Goal: Information Seeking & Learning: Compare options

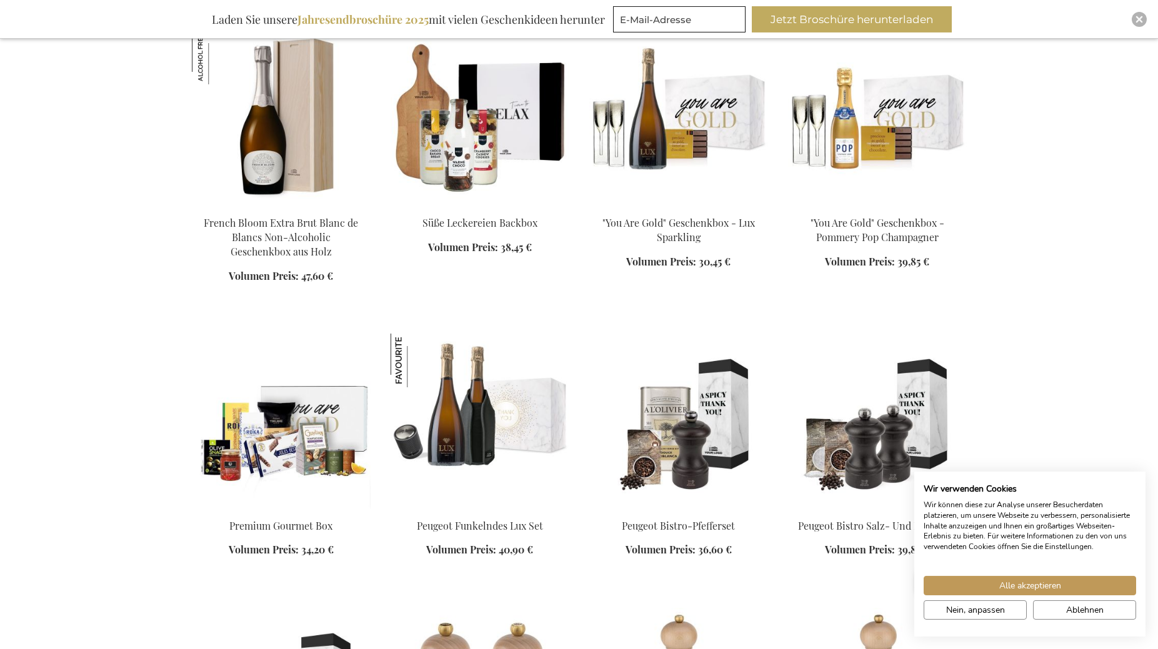
scroll to position [1104, 0]
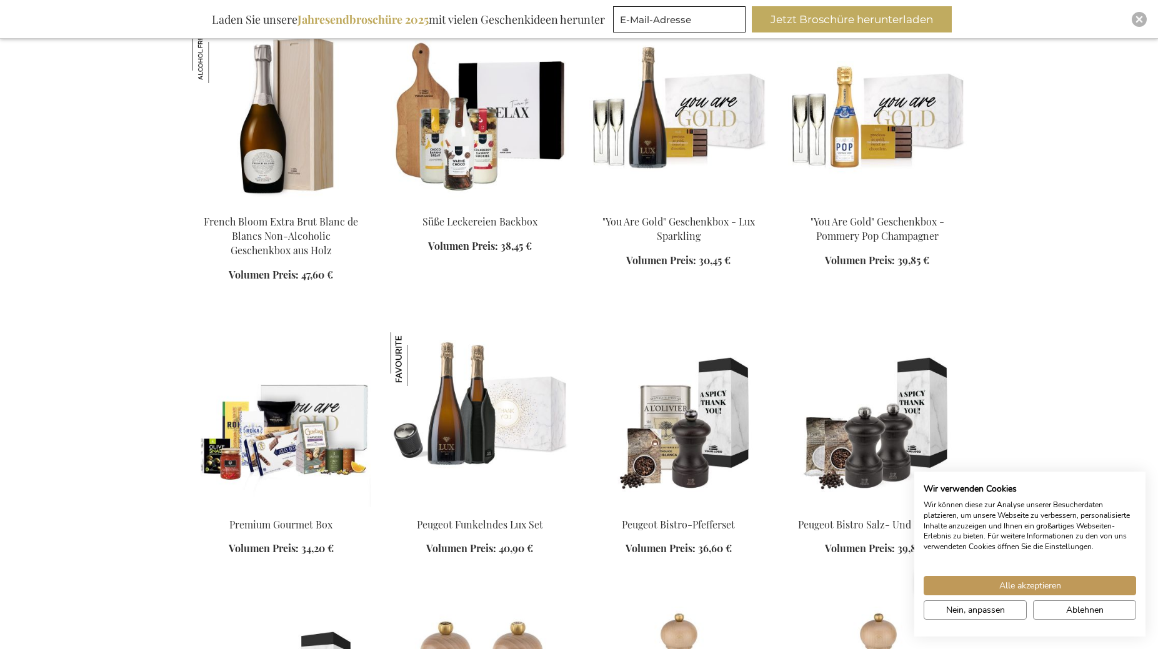
click at [293, 441] on img at bounding box center [281, 419] width 179 height 175
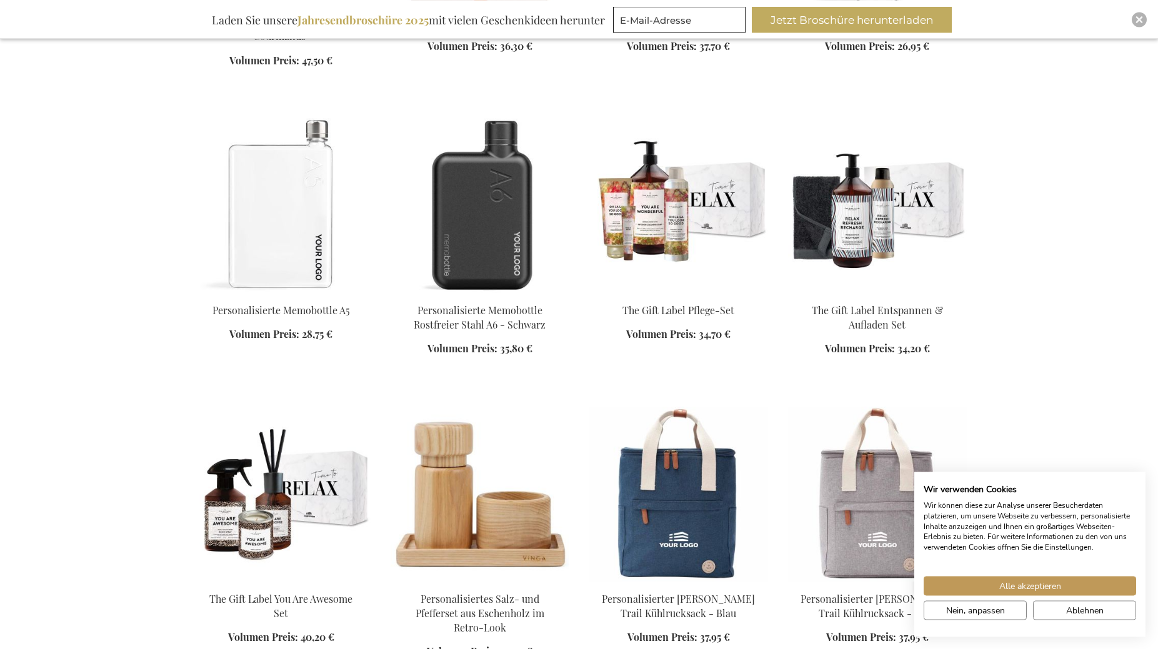
scroll to position [1402, 0]
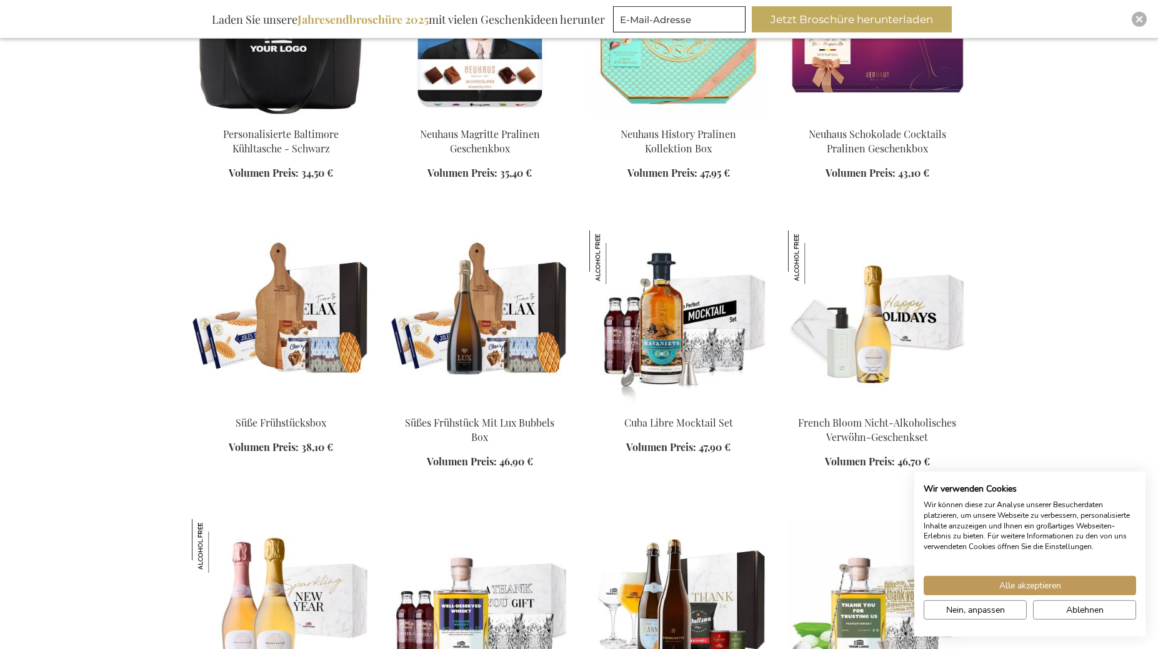
scroll to position [2761, 0]
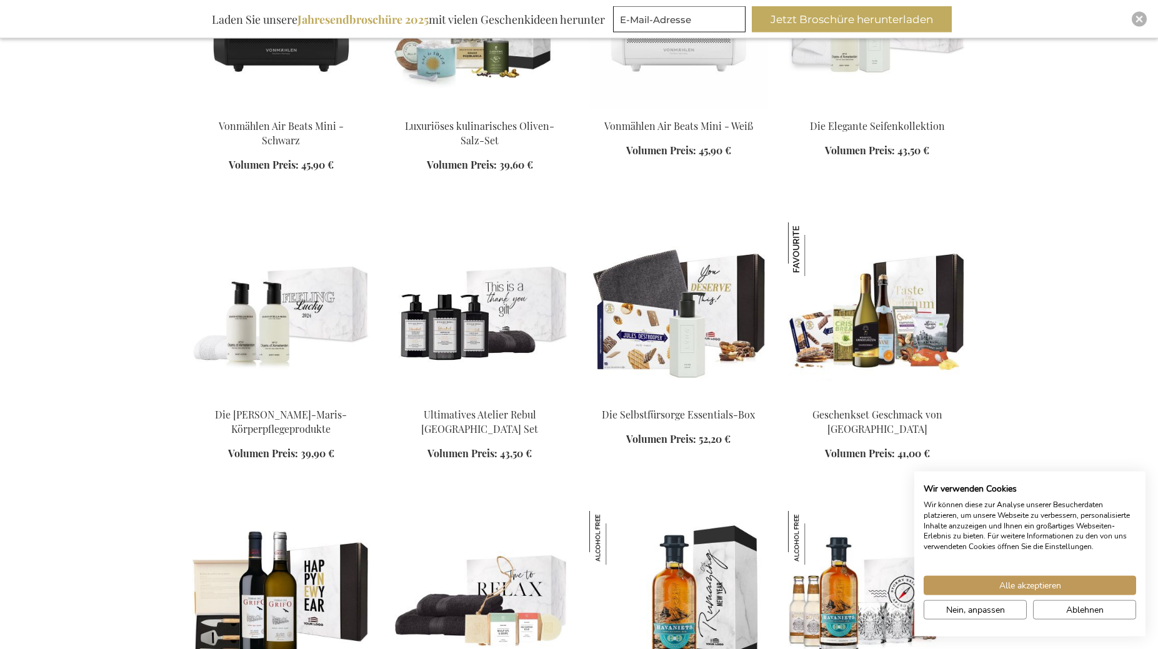
scroll to position [4482, 0]
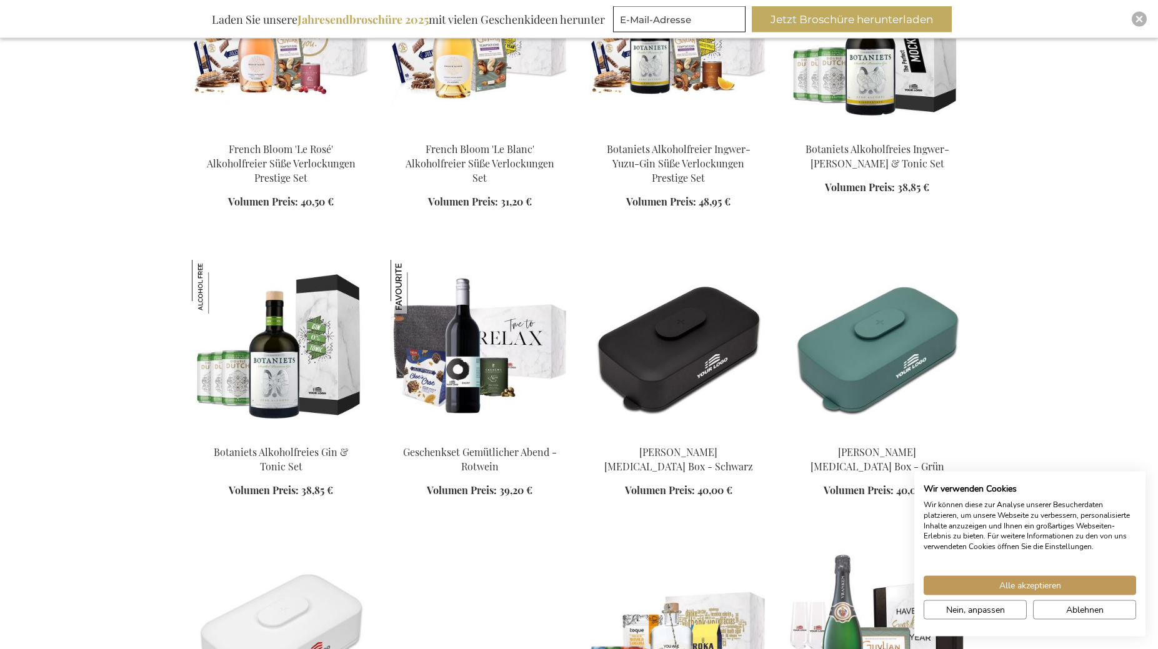
scroll to position [5331, 0]
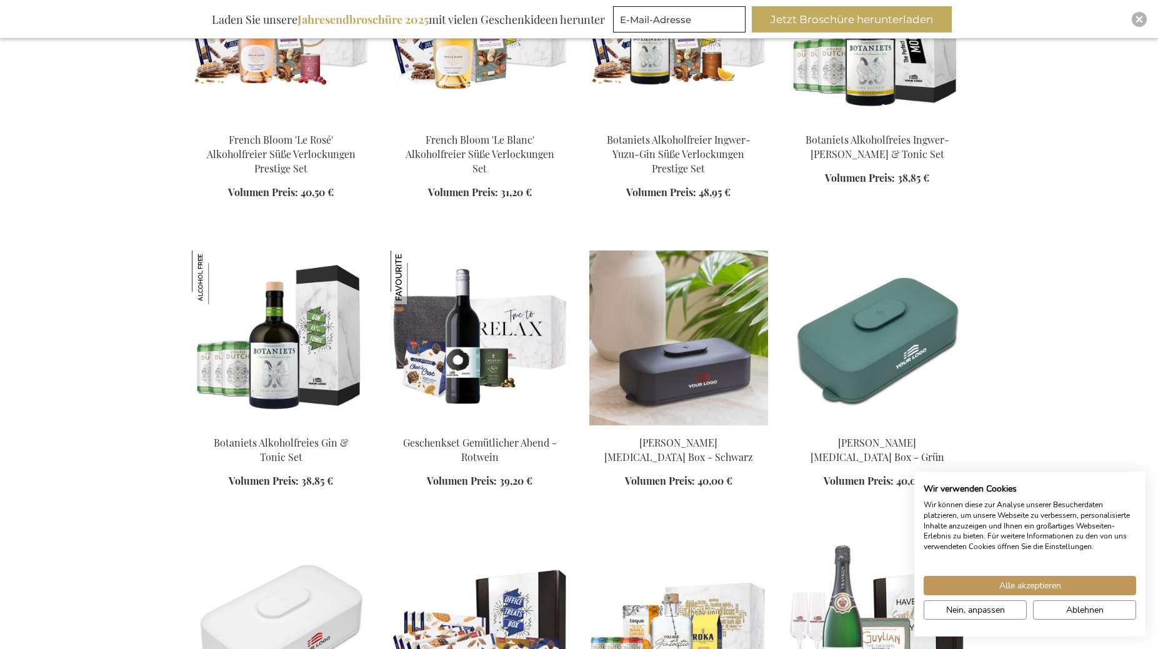
click at [685, 304] on img at bounding box center [678, 338] width 179 height 175
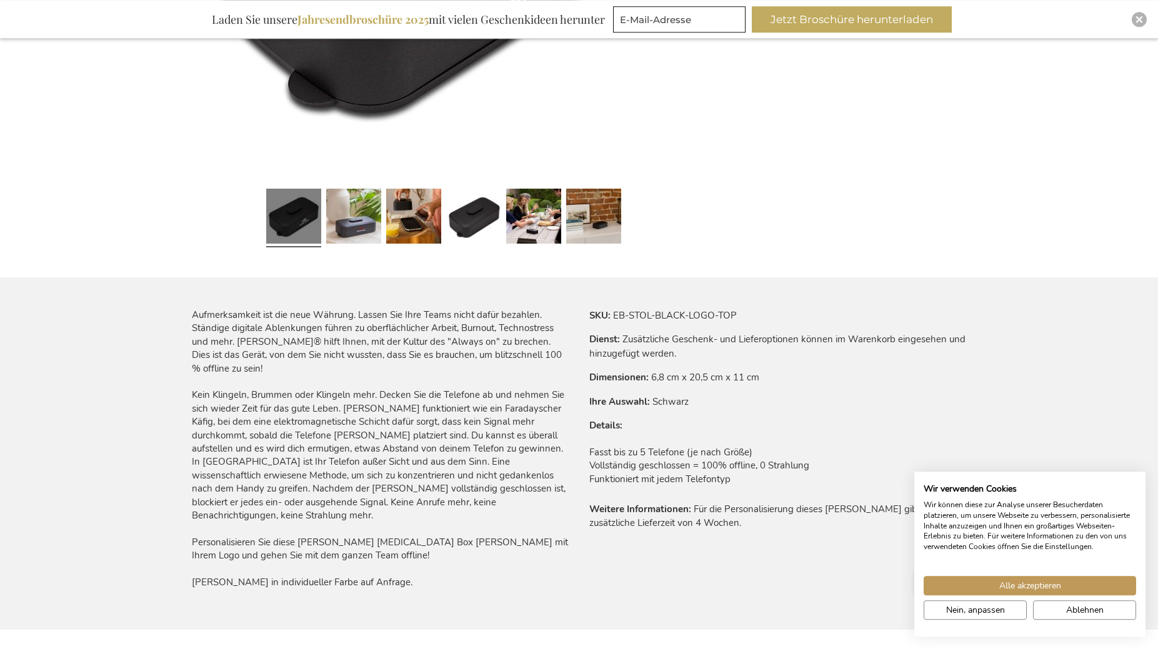
scroll to position [531, 0]
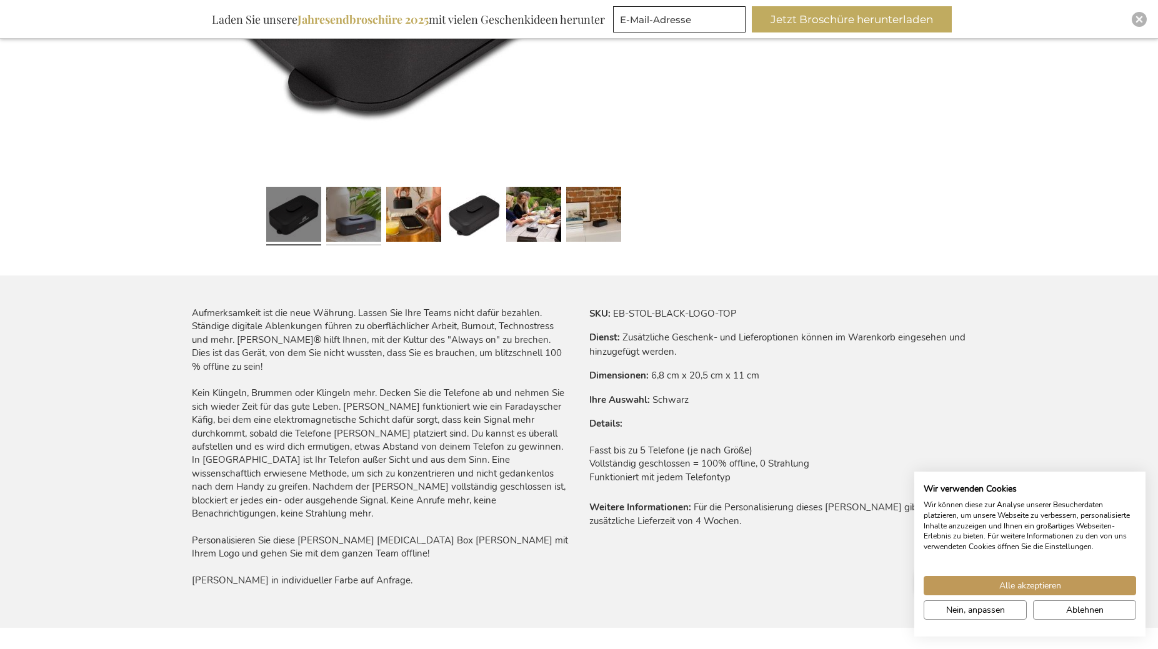
click at [348, 218] on link at bounding box center [353, 216] width 55 height 69
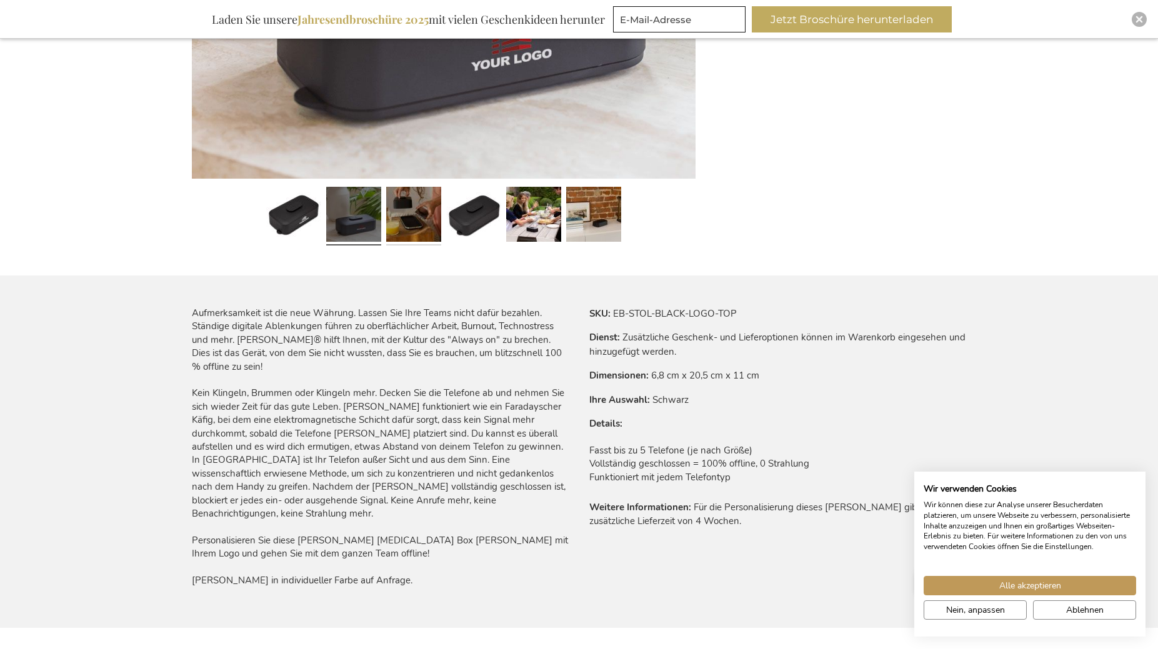
click at [419, 214] on link at bounding box center [413, 216] width 55 height 69
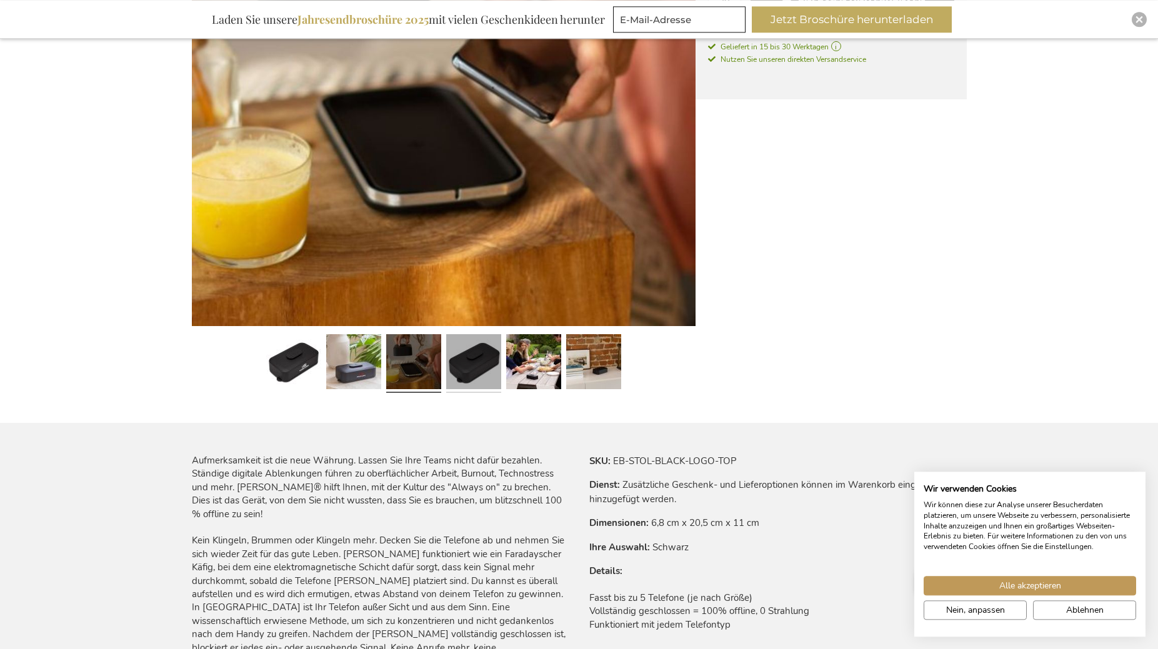
scroll to position [382, 0]
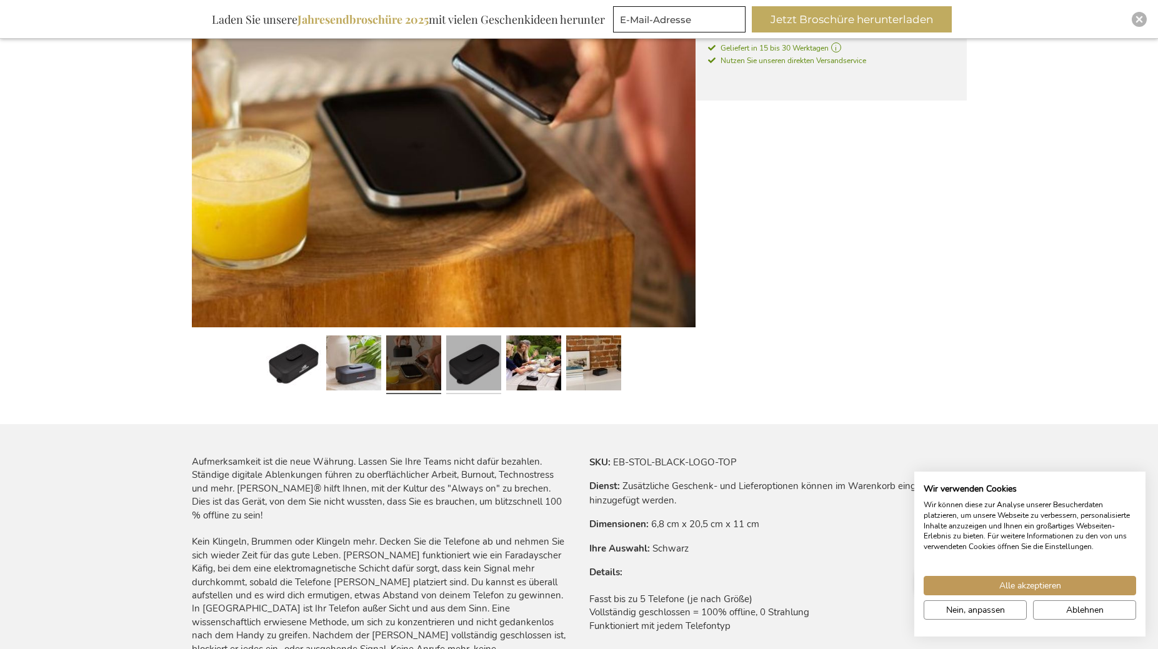
click at [482, 360] on link at bounding box center [473, 364] width 55 height 69
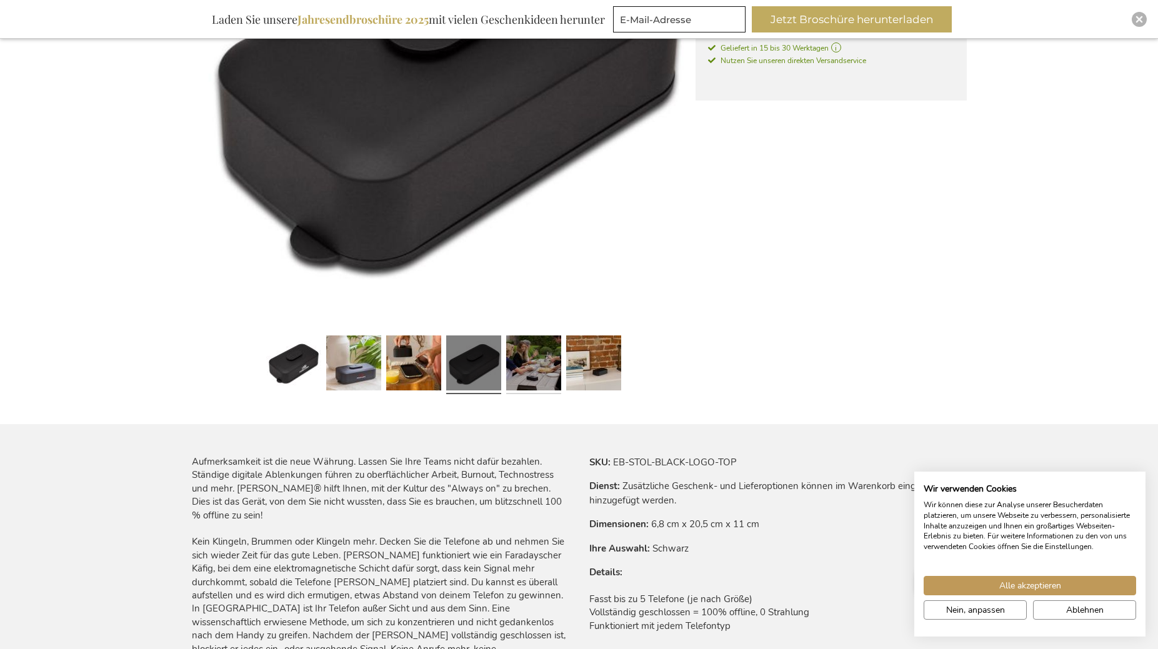
click at [536, 366] on link at bounding box center [533, 364] width 55 height 69
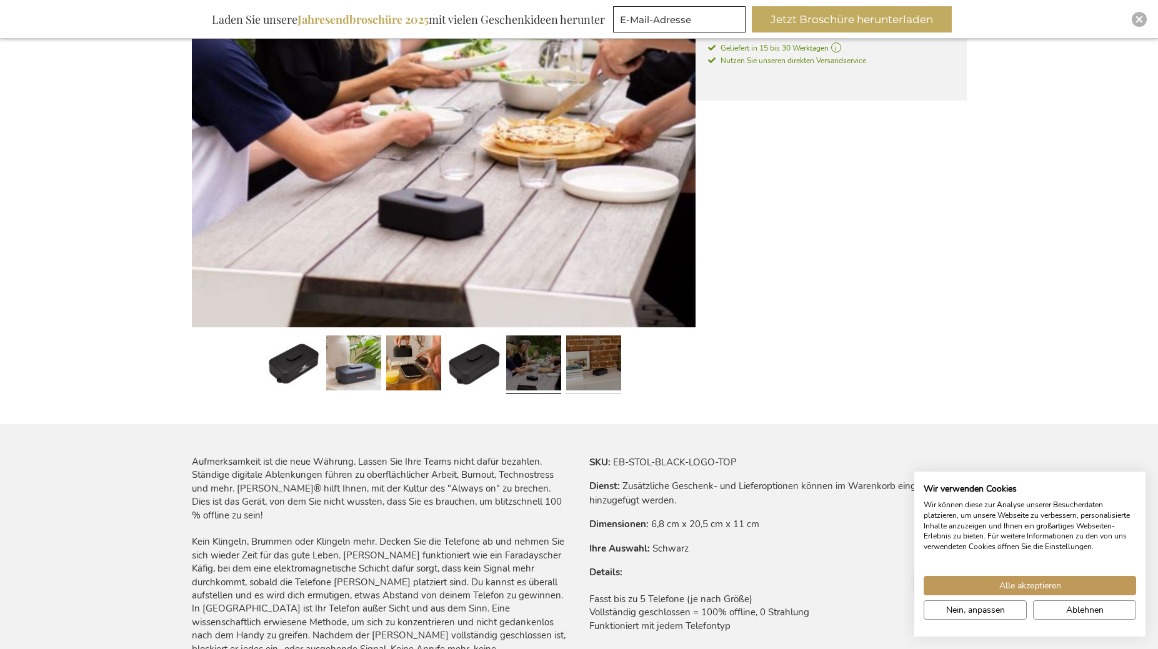
click at [608, 370] on link at bounding box center [593, 364] width 55 height 69
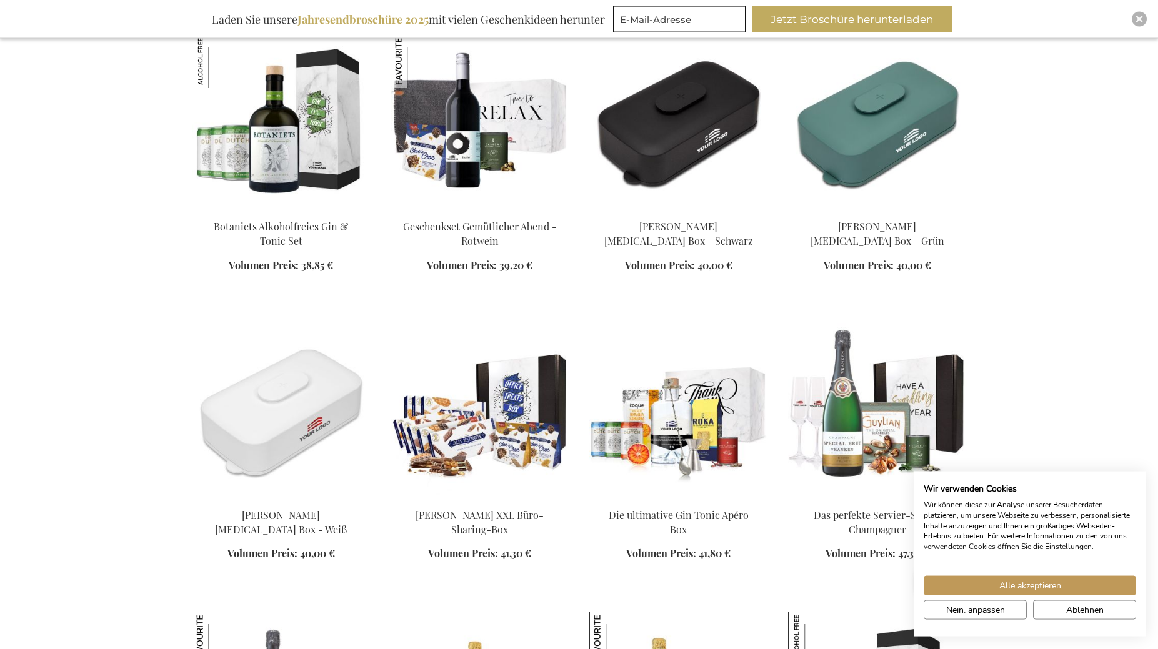
scroll to position [1241, 0]
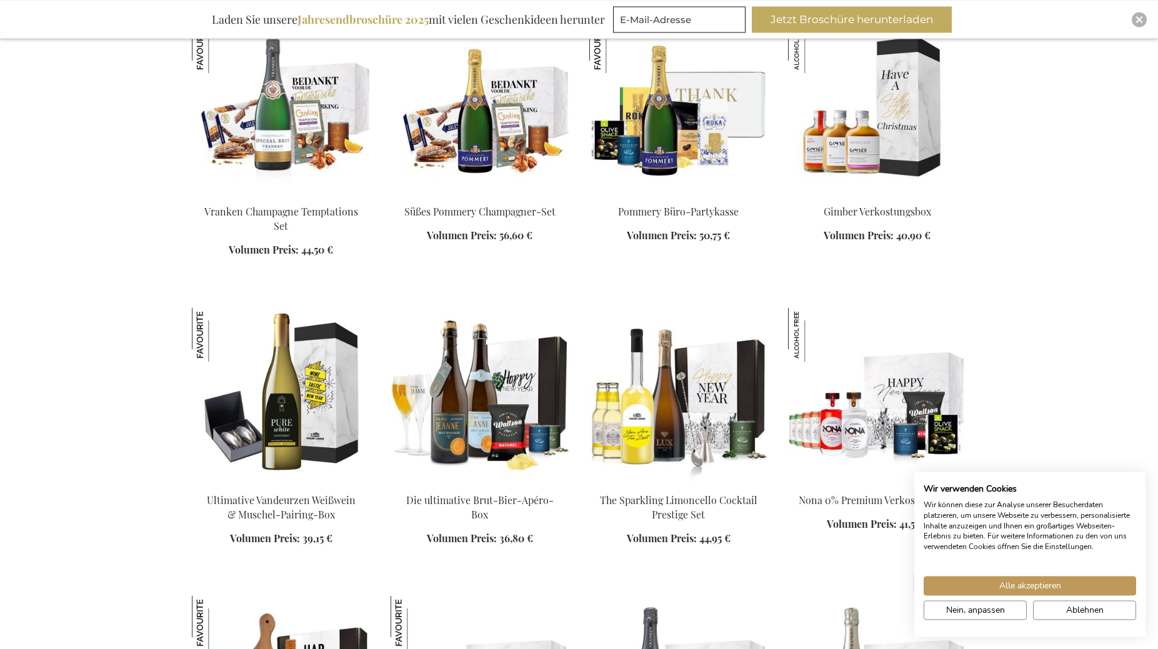
scroll to position [1835, 0]
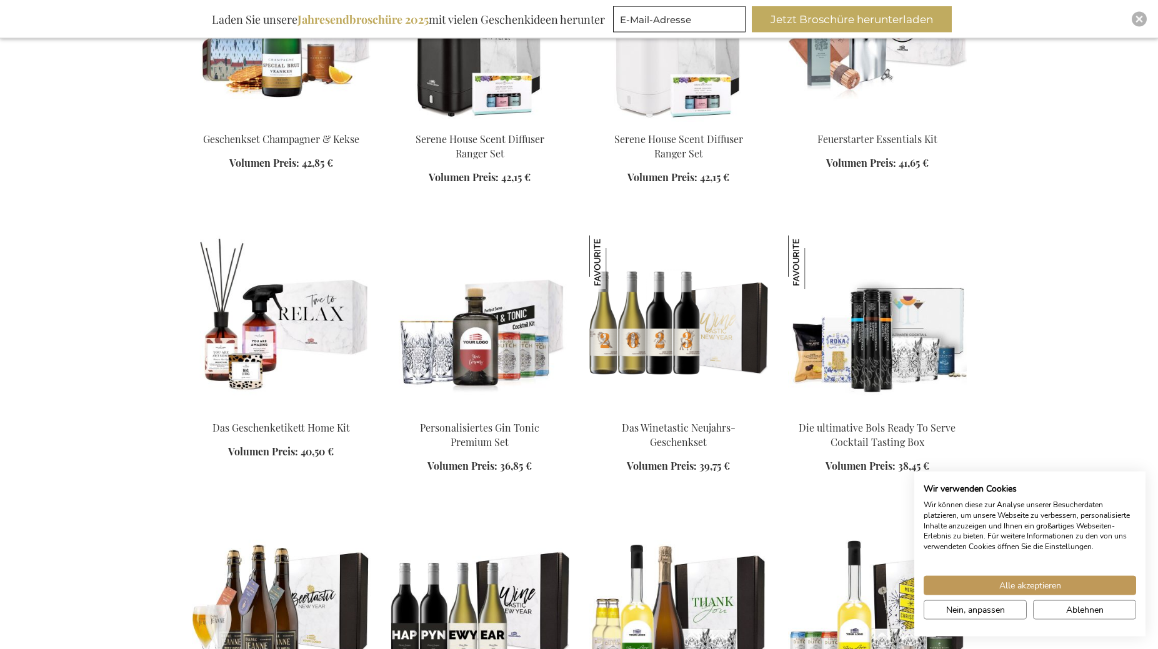
scroll to position [3322, 0]
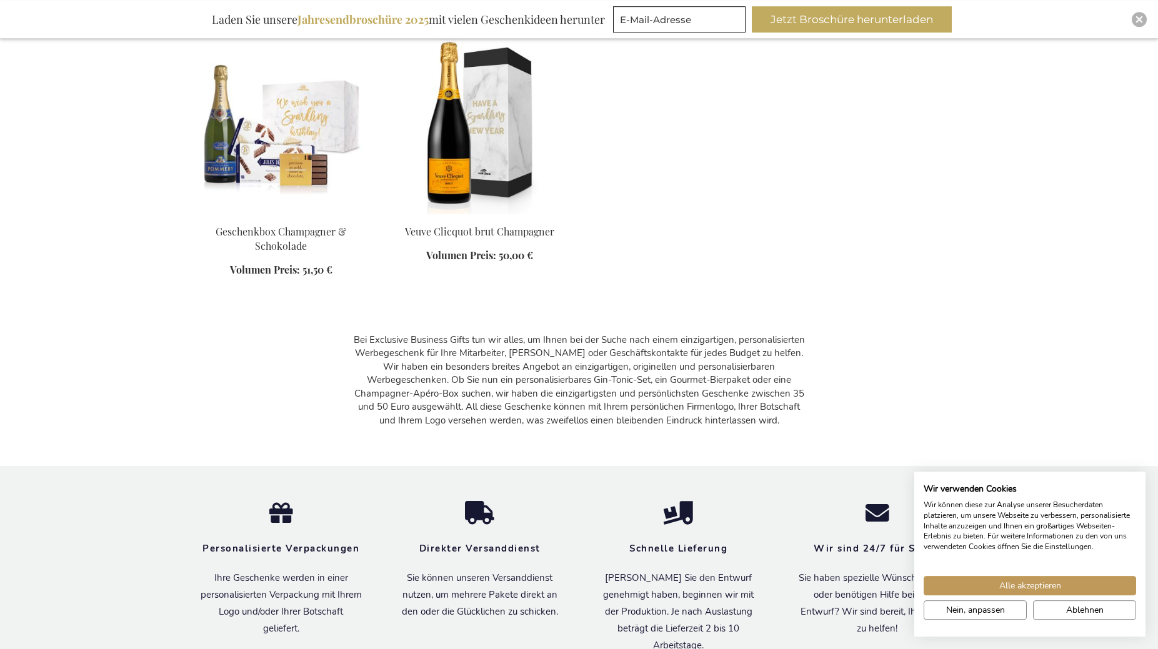
scroll to position [6975, 0]
